Goal: Task Accomplishment & Management: Manage account settings

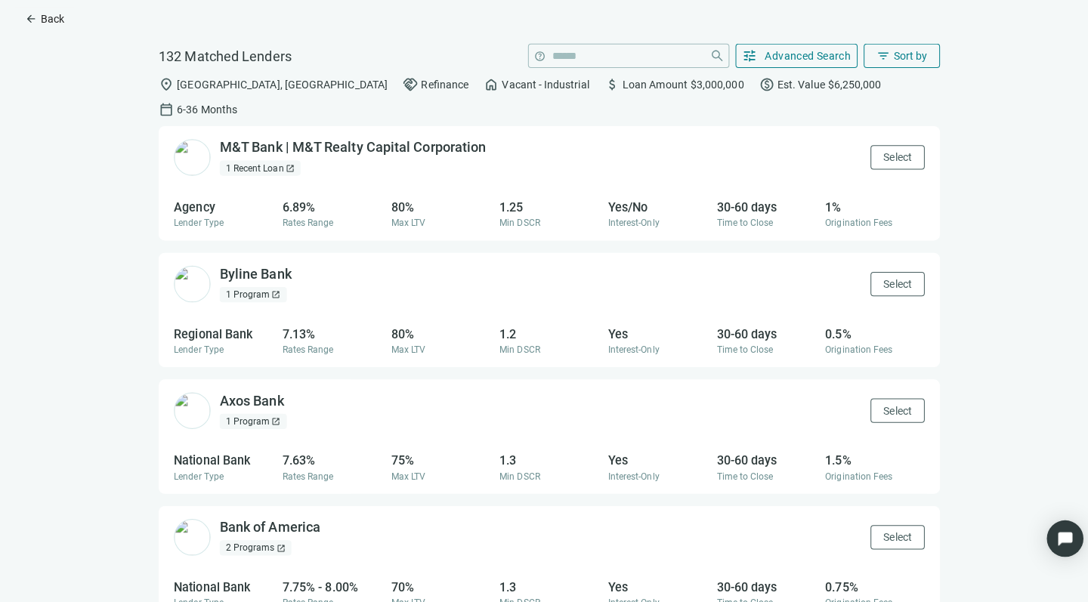
click at [42, 18] on span "Back" at bounding box center [51, 24] width 23 height 12
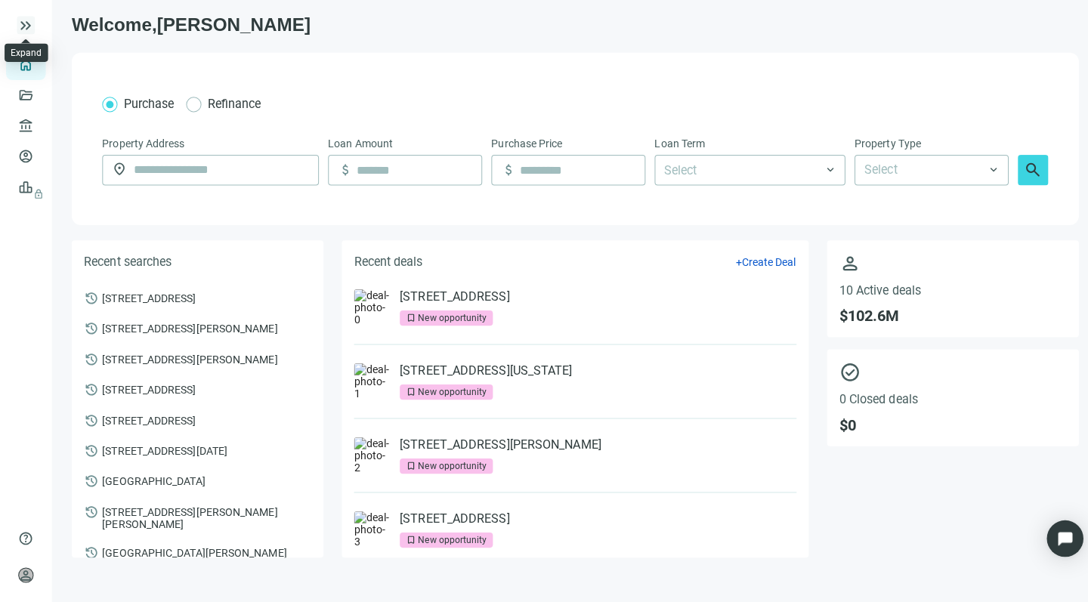
click at [21, 23] on span "keyboard_double_arrow_right" at bounding box center [26, 30] width 18 height 18
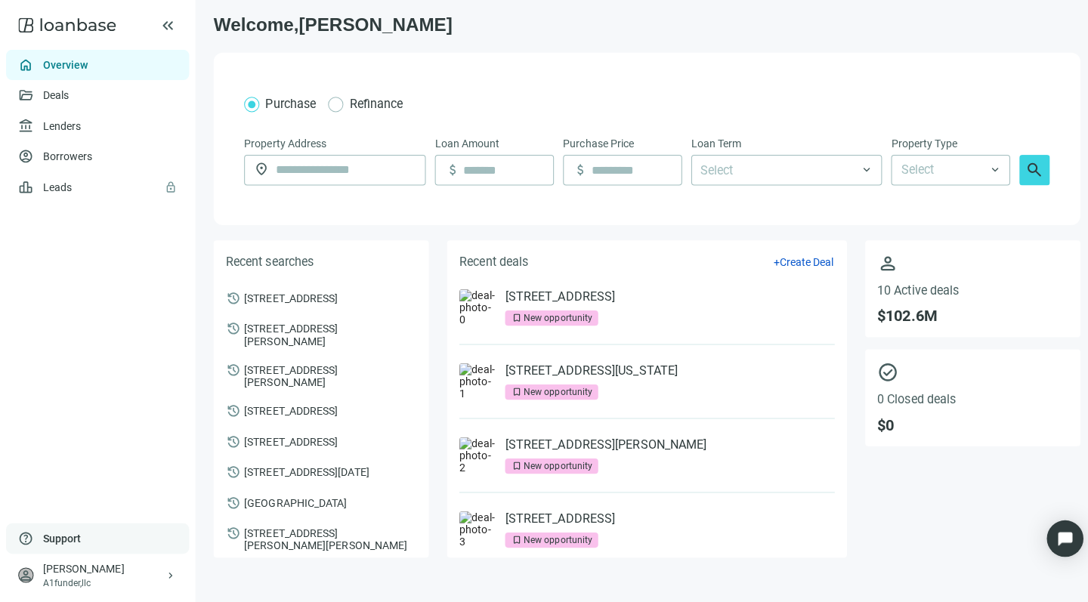
click at [52, 532] on span "Support" at bounding box center [61, 538] width 38 height 15
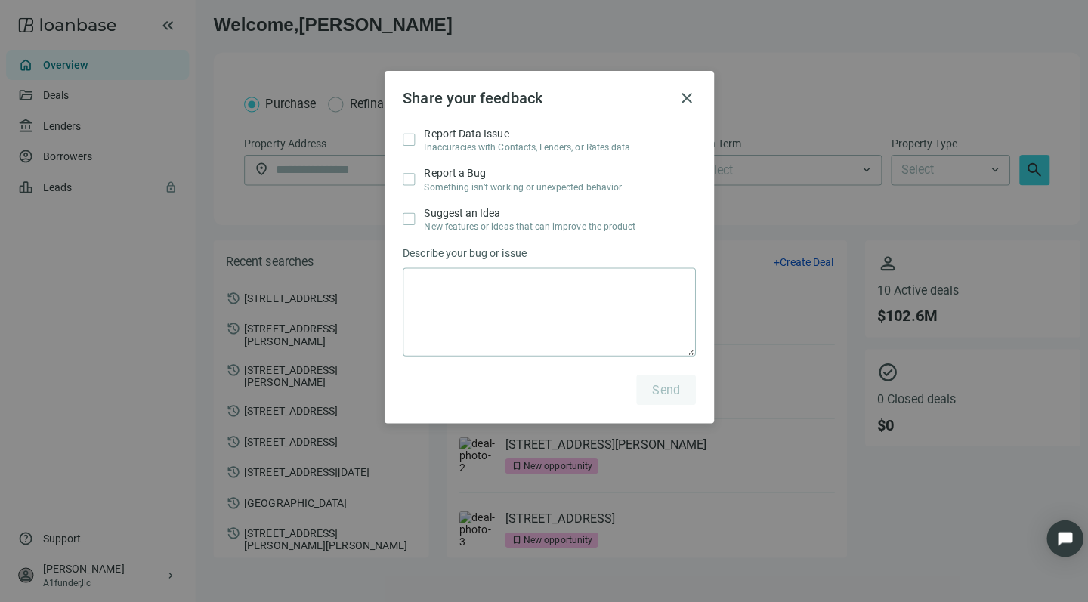
click at [146, 574] on div "Share your feedback close Report Data Issue Inaccuracies with Contacts, Lenders…" at bounding box center [544, 301] width 1088 height 602
click at [674, 99] on span "close" at bounding box center [680, 103] width 18 height 18
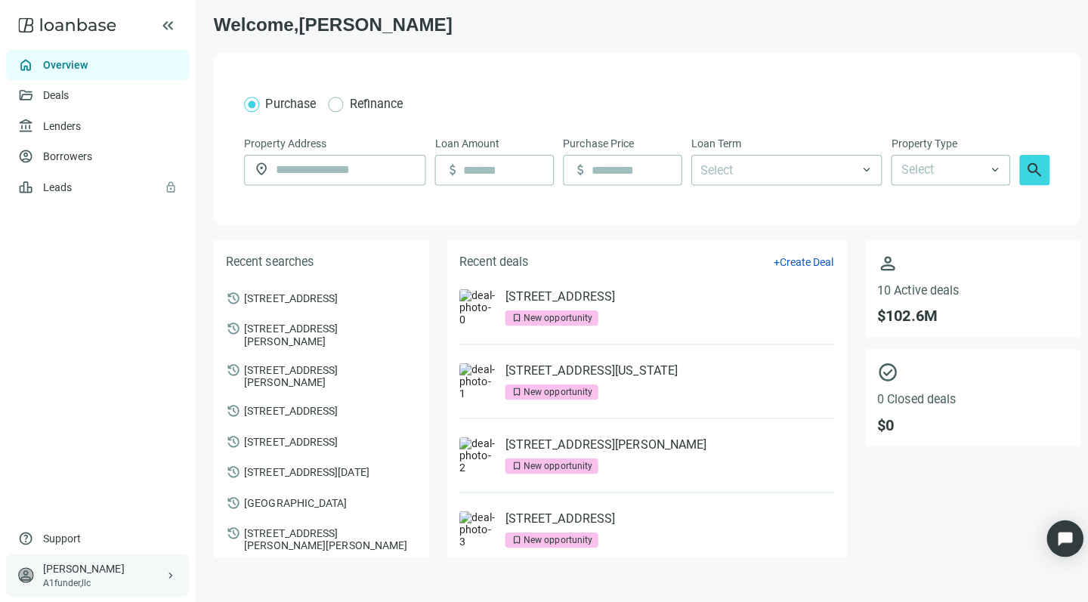
click at [167, 569] on span "keyboard_arrow_right" at bounding box center [169, 575] width 12 height 12
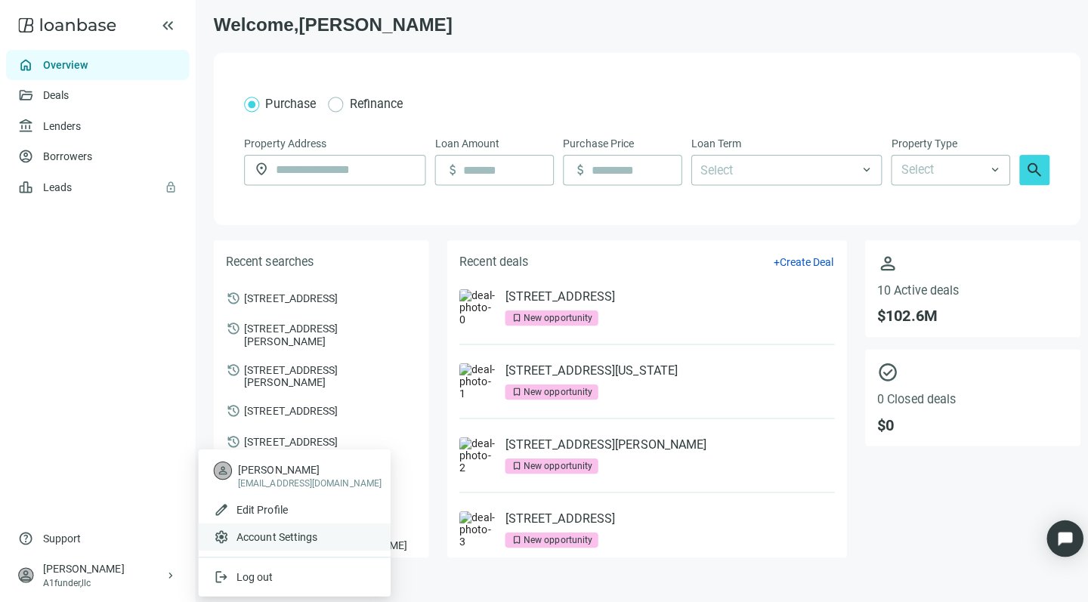
click at [273, 529] on span "Account Settings" at bounding box center [274, 536] width 80 height 15
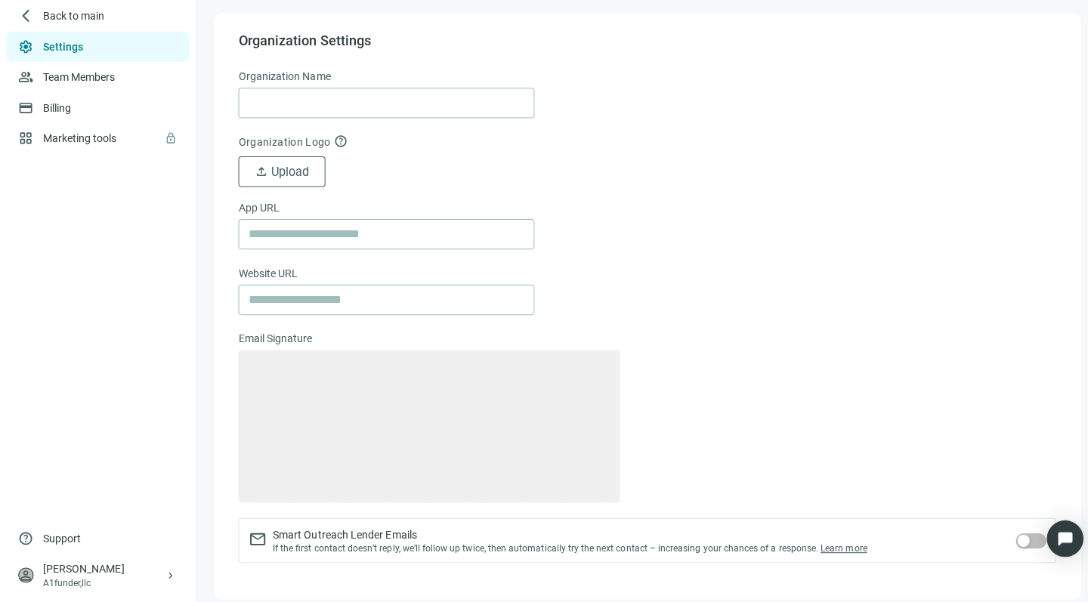
type input "**********"
type textarea "**********"
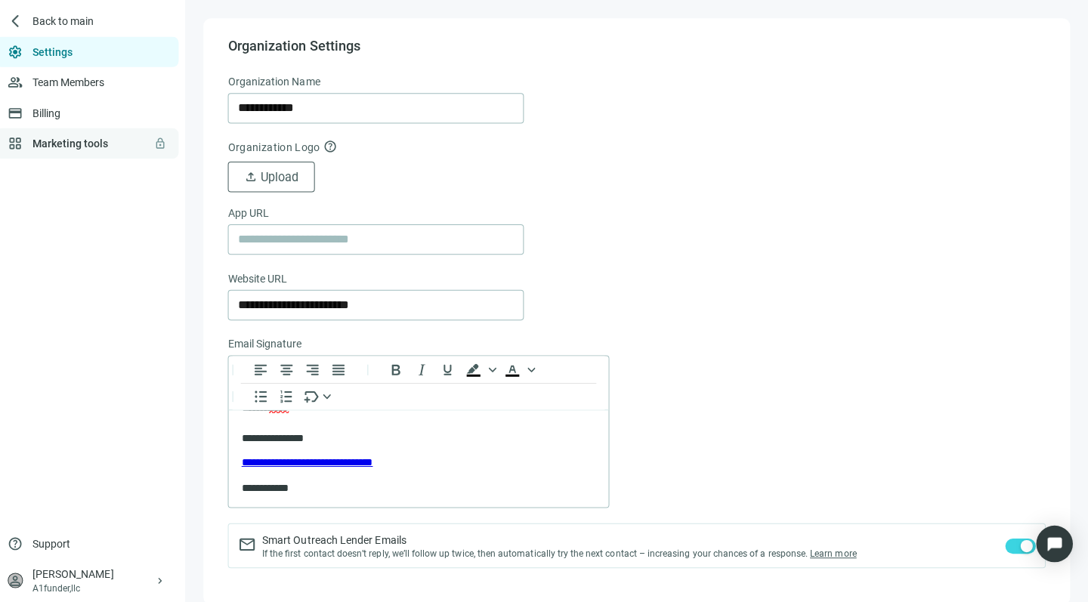
click at [57, 144] on link "Marketing tools lock" at bounding box center [80, 142] width 76 height 12
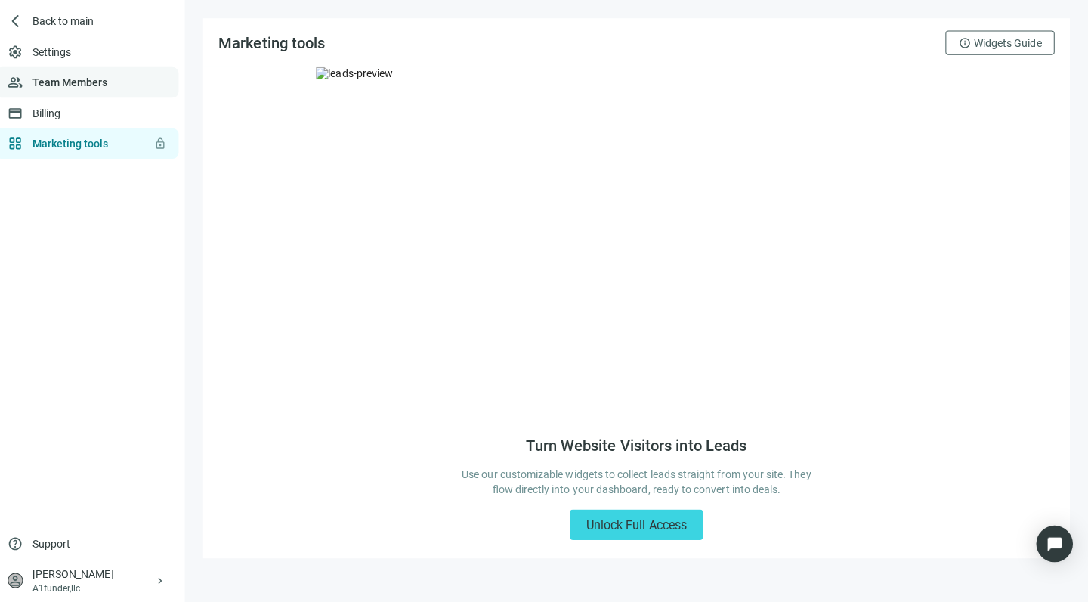
click at [51, 79] on link "Team Members" at bounding box center [79, 82] width 75 height 12
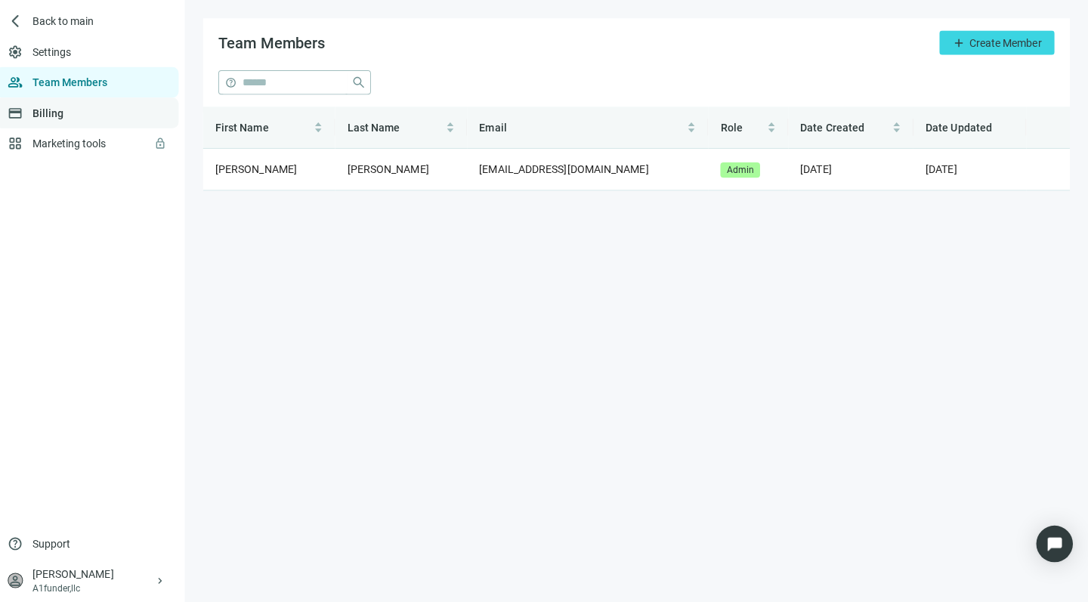
click at [47, 113] on link "Billing" at bounding box center [57, 112] width 31 height 12
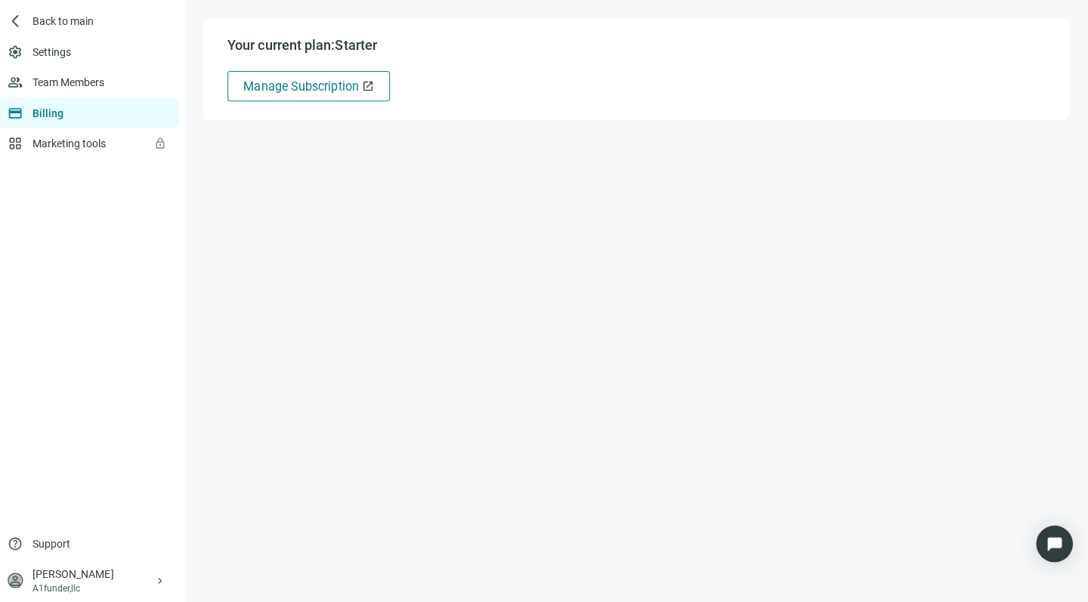
click at [320, 88] on span "Manage Subscription" at bounding box center [309, 86] width 114 height 14
click at [369, 81] on span "open_in_new" at bounding box center [375, 85] width 12 height 12
click at [18, 17] on span "arrow_back_ios_new" at bounding box center [25, 21] width 15 height 15
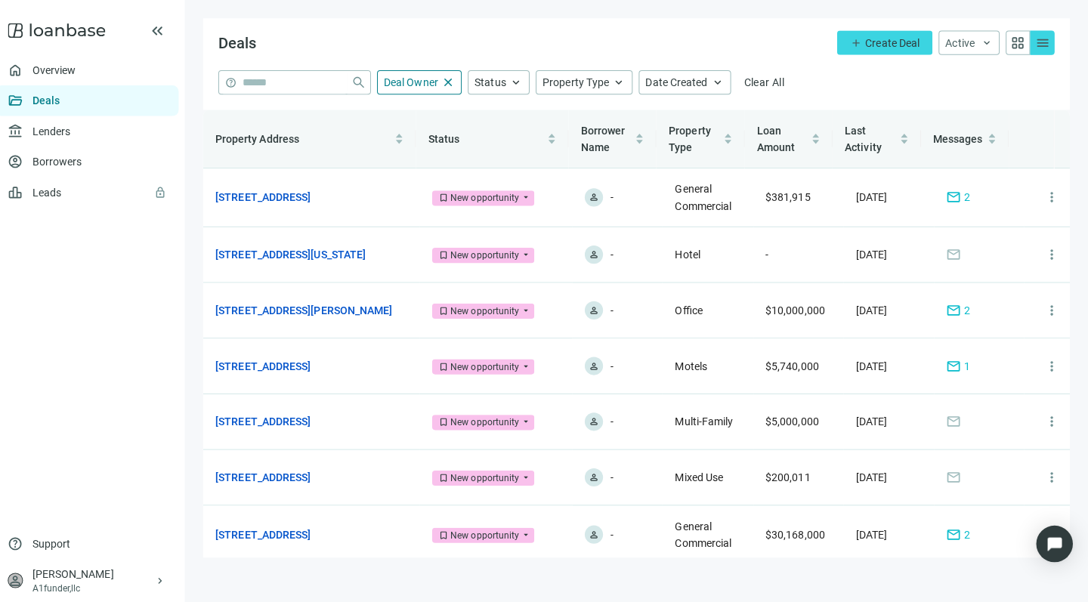
click at [1011, 39] on span "grid_view" at bounding box center [1018, 42] width 15 height 15
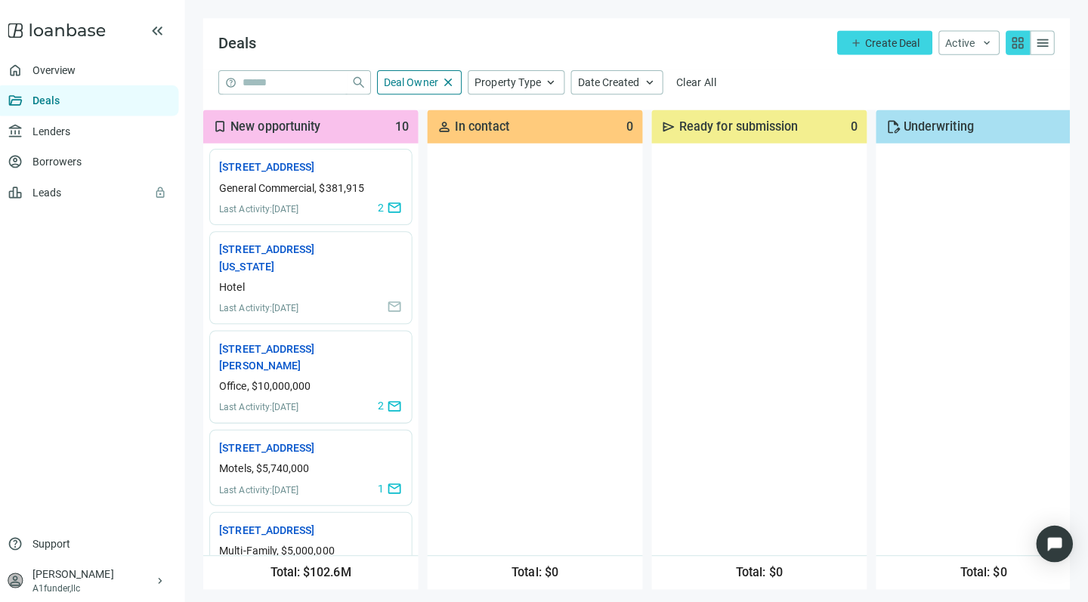
click at [1035, 41] on span "menu" at bounding box center [1042, 42] width 15 height 15
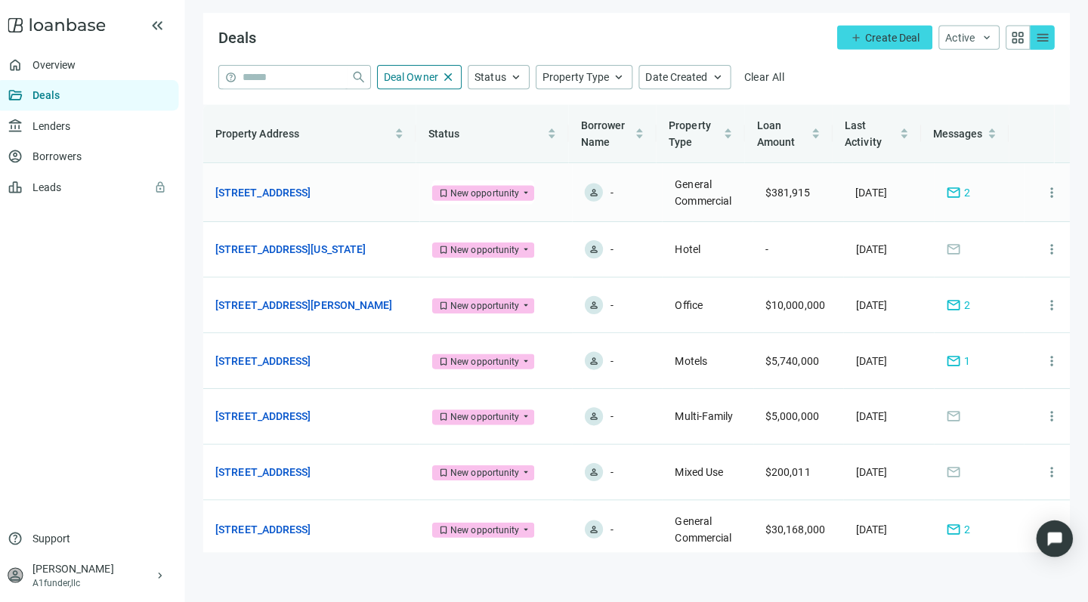
click at [947, 188] on span "mail" at bounding box center [954, 195] width 15 height 15
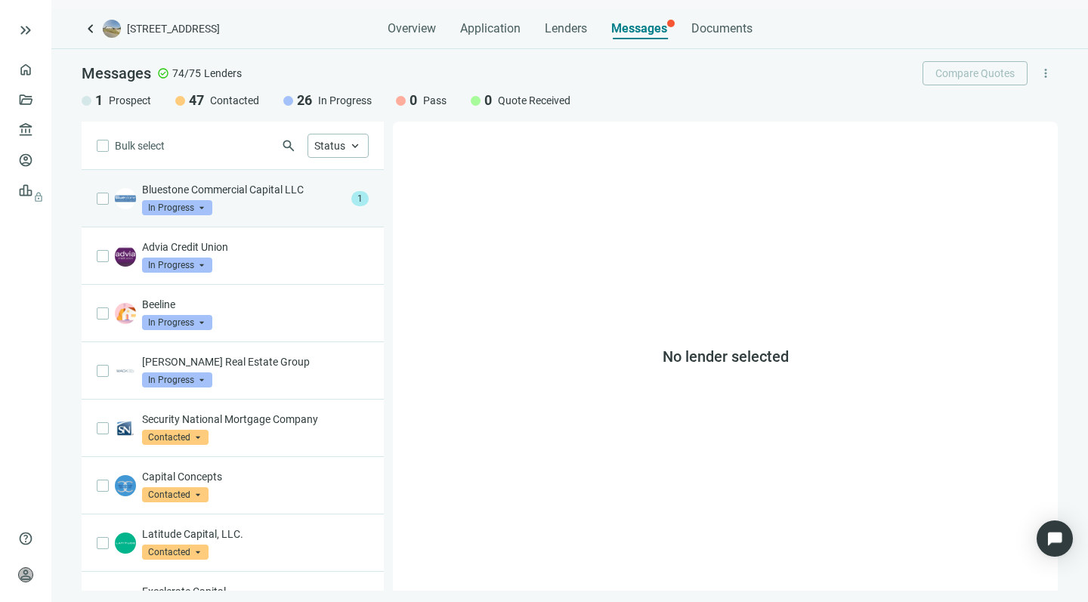
click at [273, 208] on div "Bluestone Commercial Capital LLC In Progress arrow_drop_down" at bounding box center [243, 198] width 203 height 33
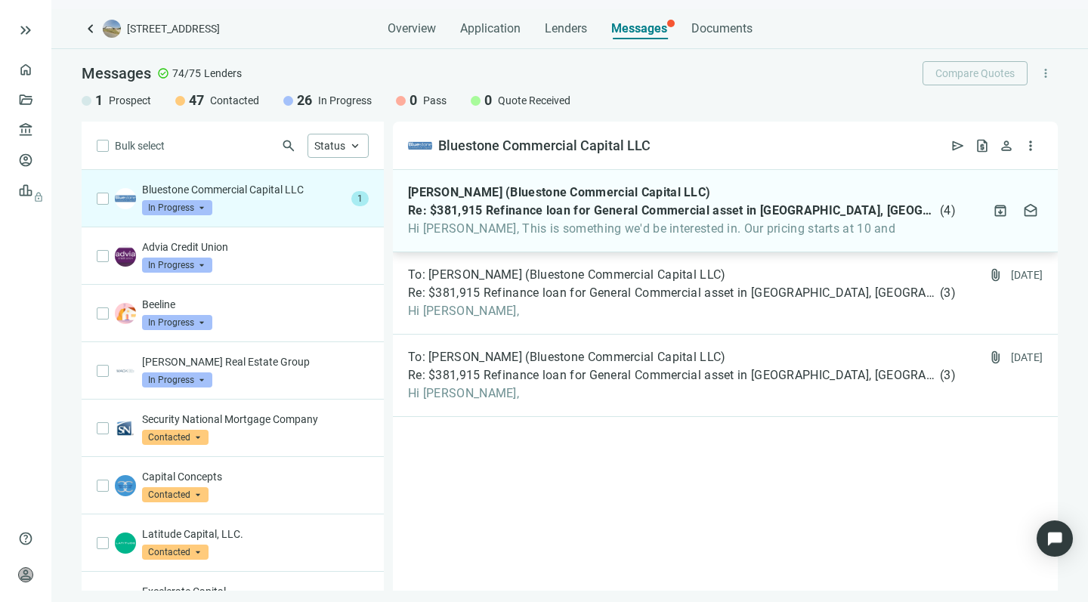
click at [502, 230] on span "Hi Howard, This is something we'd be interested in. Our pricing starts at 10 and" at bounding box center [682, 228] width 548 height 15
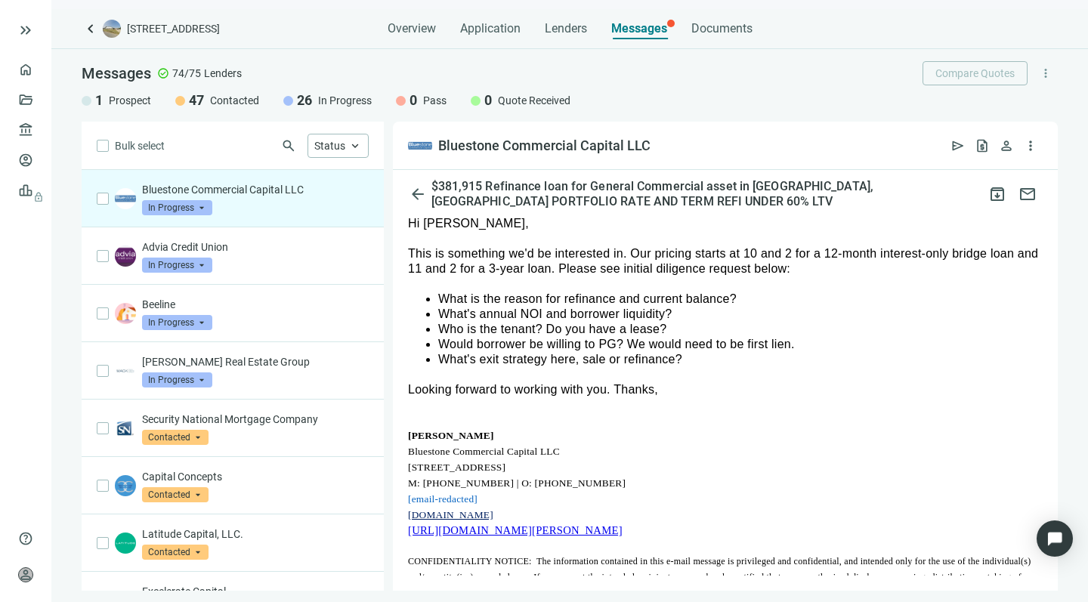
scroll to position [180, 0]
